Goal: Find specific page/section: Find specific page/section

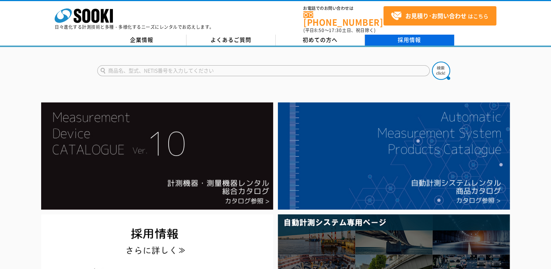
click at [450, 35] on link "採用情報" at bounding box center [409, 40] width 89 height 11
click at [394, 36] on link "採用情報" at bounding box center [409, 40] width 89 height 11
